Goal: Task Accomplishment & Management: Complete application form

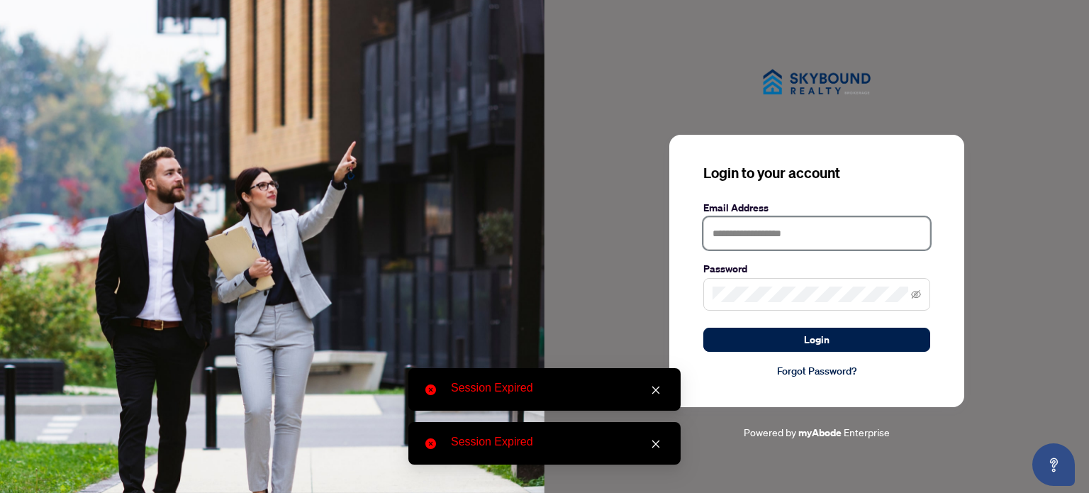
click at [766, 240] on input "text" at bounding box center [816, 233] width 227 height 33
type input "**********"
click at [703, 328] on button "Login" at bounding box center [816, 340] width 227 height 24
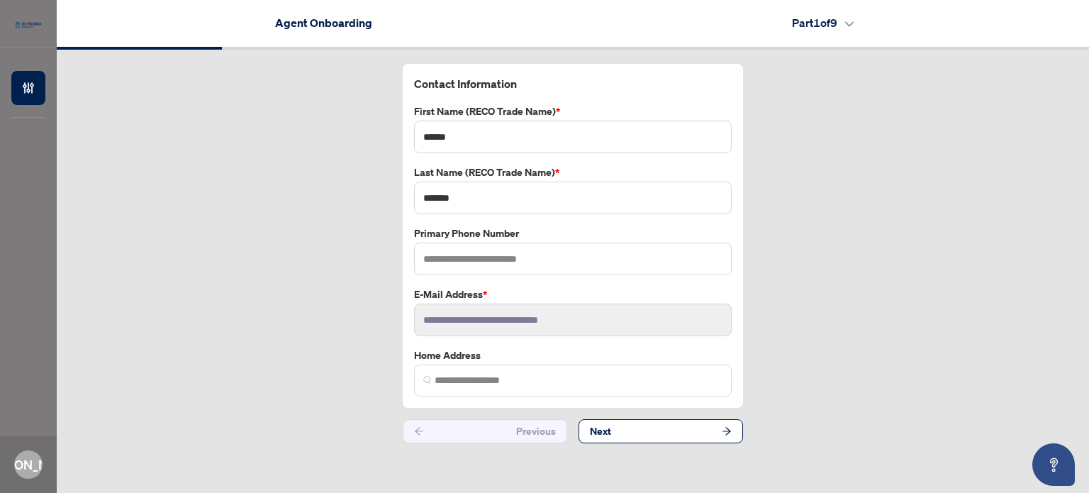
click at [804, 7] on div "Agent Onboarding Part 1 of 9" at bounding box center [573, 22] width 1032 height 45
click at [813, 26] on h4 "Part 1 of 9" at bounding box center [823, 22] width 62 height 17
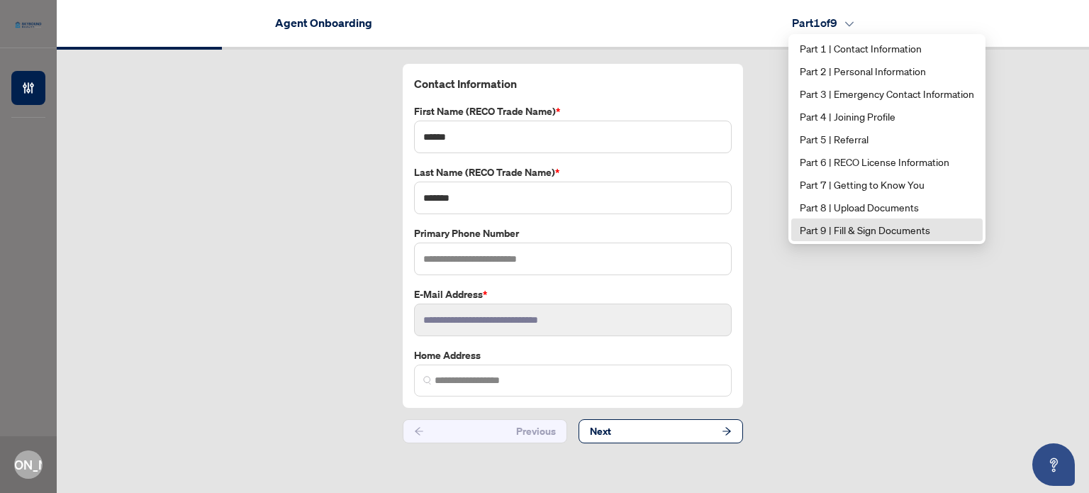
click at [854, 233] on span "Part 9 | Fill & Sign Documents" at bounding box center [887, 230] width 174 height 16
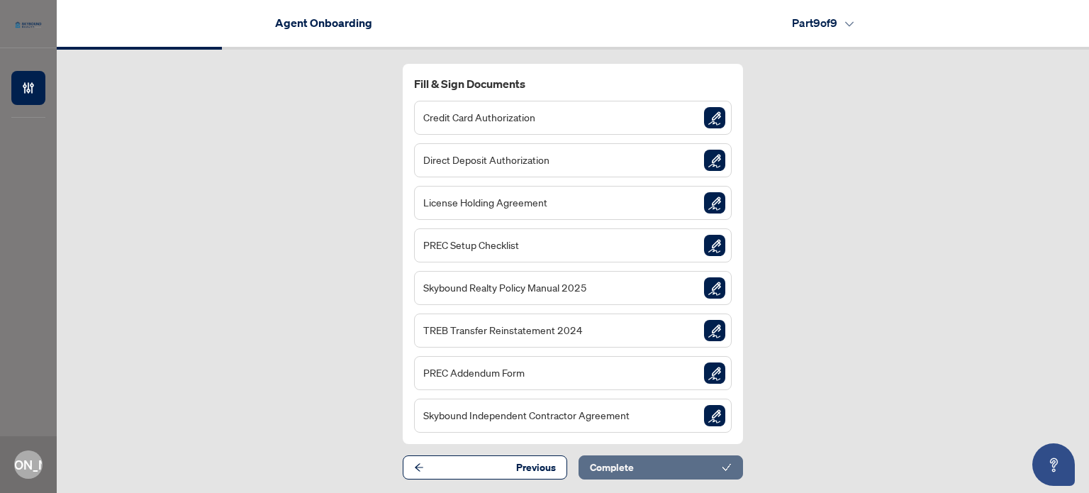
click at [664, 467] on button "Complete" at bounding box center [661, 467] width 164 height 24
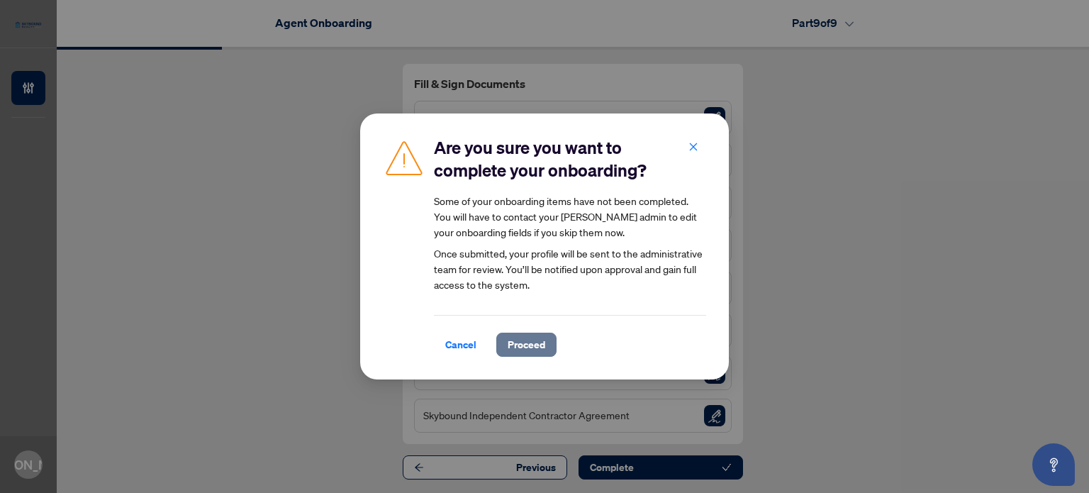
click at [524, 340] on span "Proceed" at bounding box center [527, 344] width 38 height 23
